Goal: Task Accomplishment & Management: Manage account settings

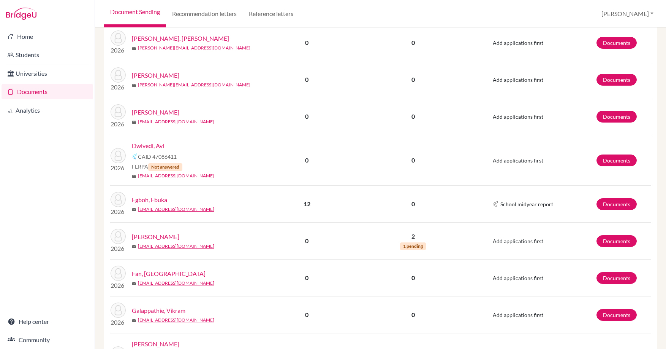
scroll to position [860, 0]
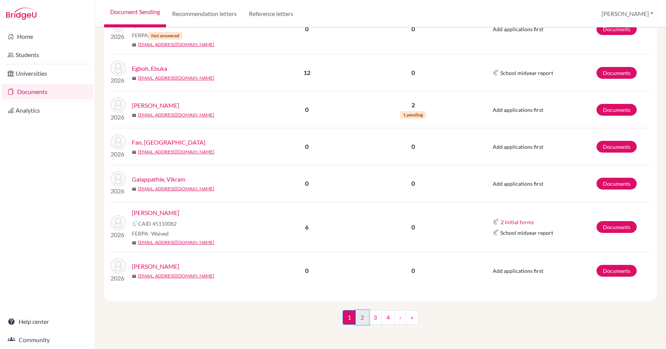
click at [360, 316] on link "2" at bounding box center [362, 317] width 13 height 14
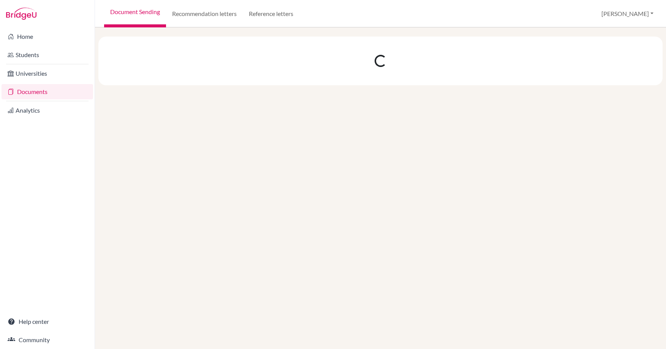
scroll to position [0, 0]
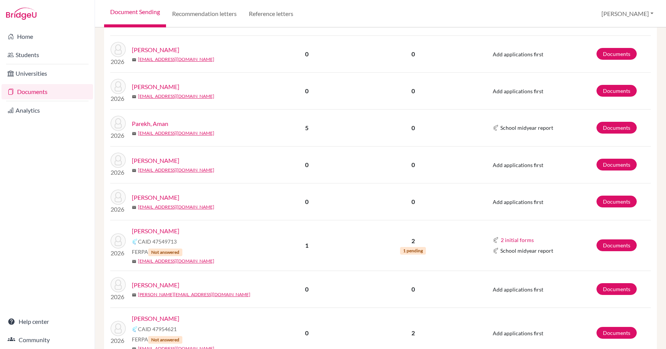
scroll to position [676, 0]
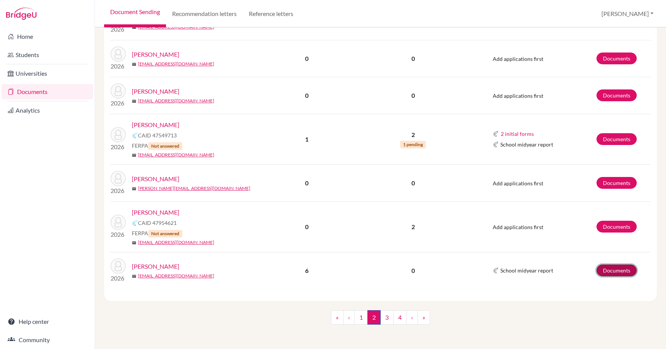
click at [614, 267] on link "Documents" at bounding box center [617, 270] width 40 height 12
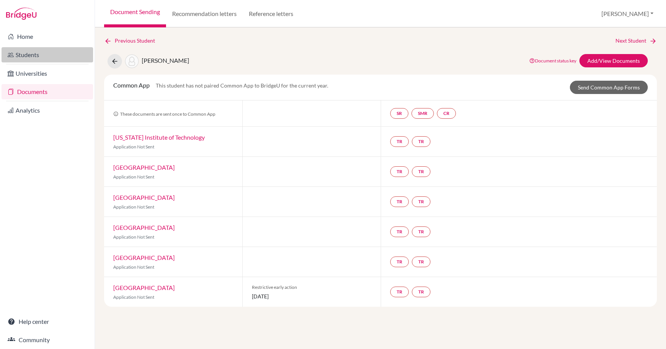
click at [25, 62] on link "Students" at bounding box center [48, 54] width 92 height 15
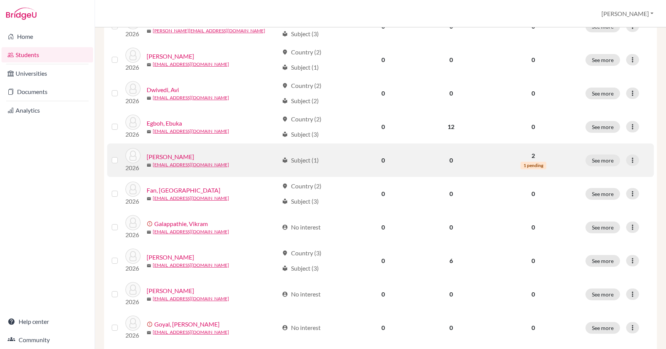
scroll to position [521, 0]
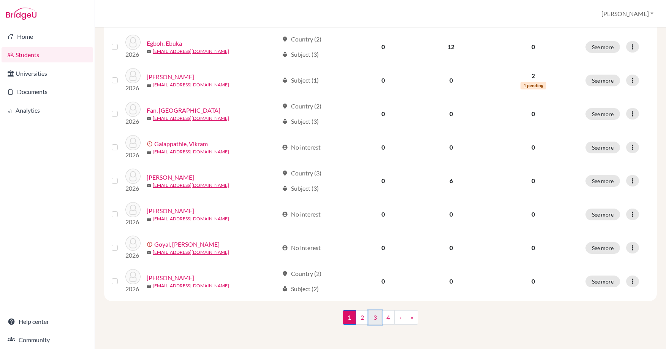
click at [376, 315] on link "3" at bounding box center [375, 317] width 13 height 14
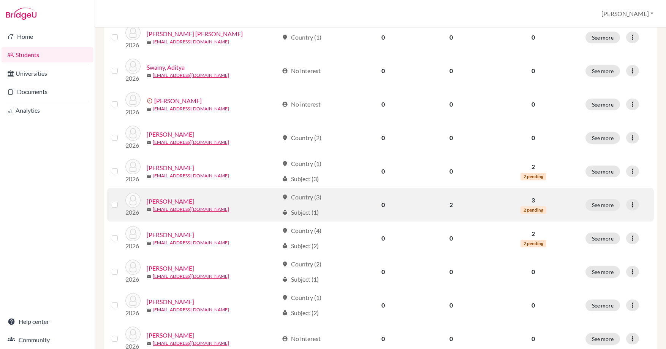
scroll to position [521, 0]
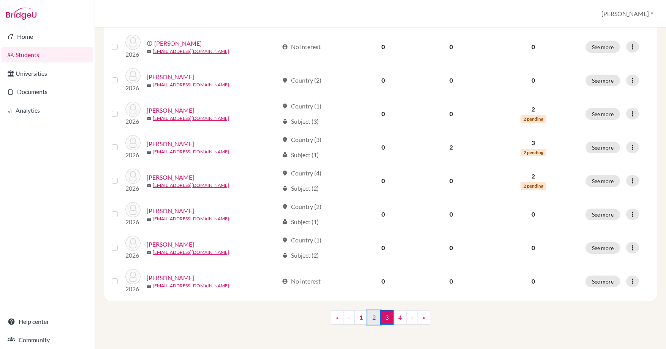
click at [369, 316] on link "2" at bounding box center [374, 317] width 13 height 14
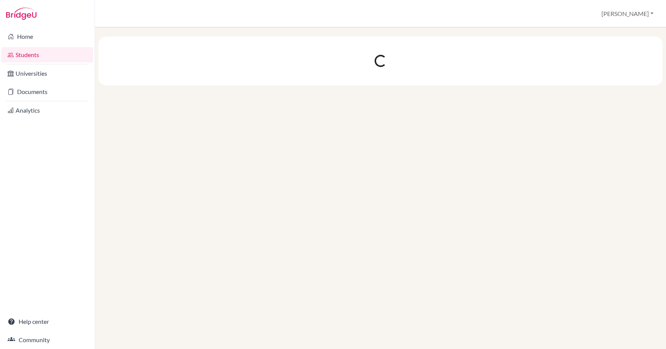
scroll to position [0, 0]
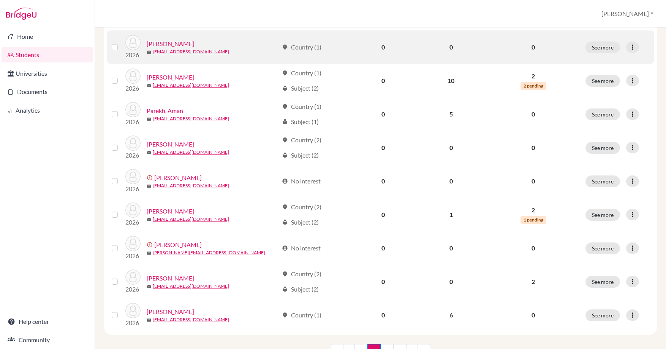
scroll to position [494, 0]
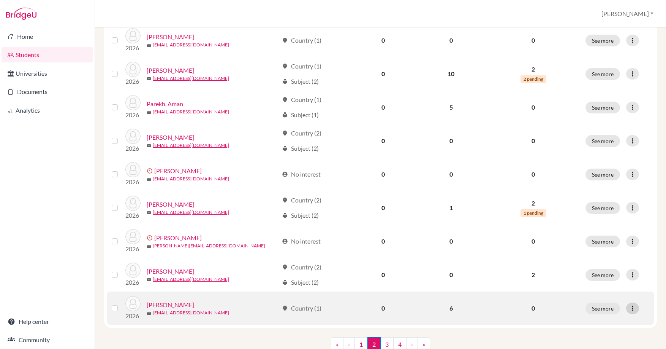
click at [629, 305] on icon at bounding box center [633, 308] width 8 height 8
click at [586, 262] on div "Edit student Send Message Reset Password" at bounding box center [594, 280] width 61 height 43
click at [627, 306] on div at bounding box center [633, 307] width 13 height 11
click at [587, 266] on button "Edit student" at bounding box center [594, 268] width 60 height 12
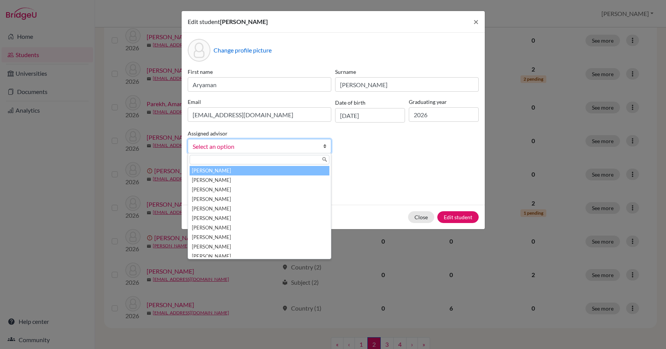
click at [301, 148] on span "Select an option" at bounding box center [255, 146] width 124 height 10
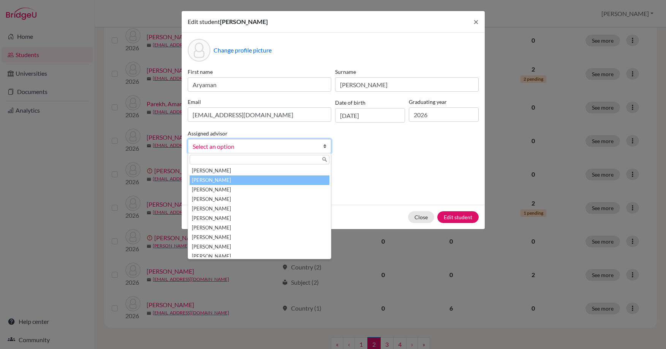
click at [302, 178] on li "Allon, Sebastian" at bounding box center [260, 180] width 140 height 10
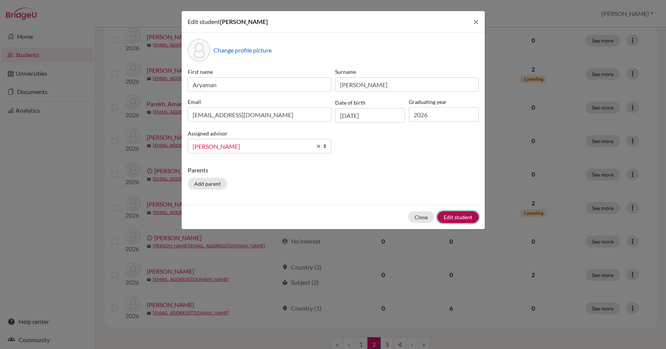
click at [470, 218] on button "Edit student" at bounding box center [458, 217] width 41 height 12
